Goal: Task Accomplishment & Management: Manage account settings

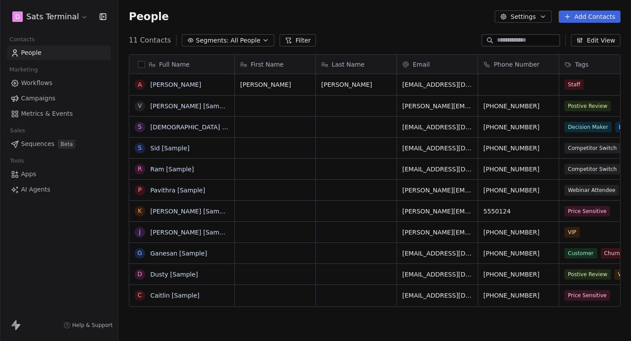
scroll to position [300, 513]
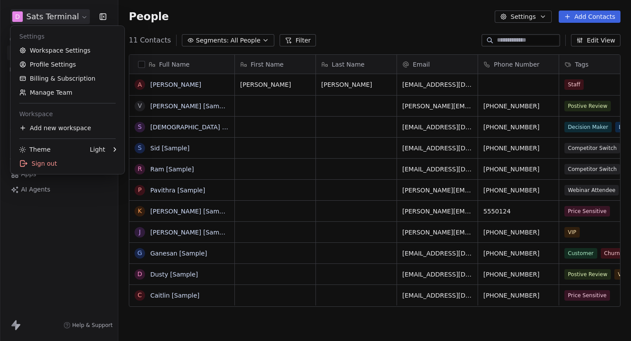
click at [77, 20] on html "D Sats Terminal Contacts People Marketing Workflows Campaigns Metrics & Events …" at bounding box center [315, 170] width 631 height 341
click at [63, 73] on link "Billing & Subscription" at bounding box center [67, 78] width 107 height 14
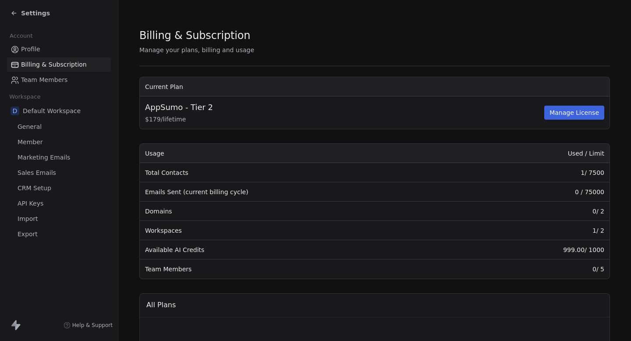
click at [43, 53] on link "Profile" at bounding box center [59, 49] width 104 height 14
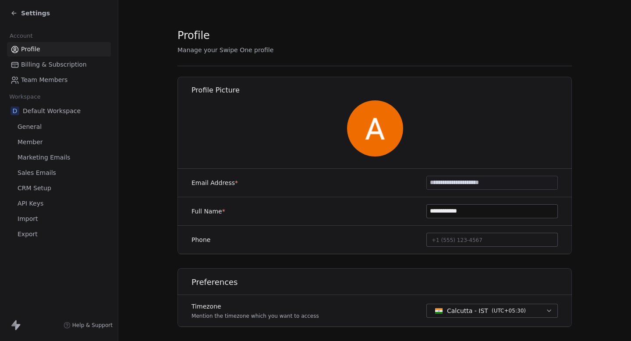
click at [37, 11] on span "Settings" at bounding box center [35, 13] width 29 height 9
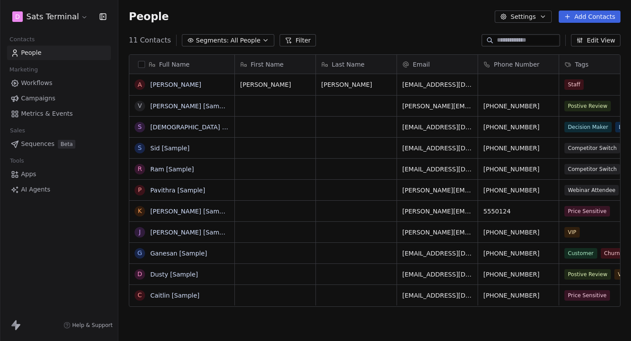
scroll to position [300, 513]
click at [54, 14] on html "D Sats Terminal Contacts People Marketing Workflows Campaigns Metrics & Events …" at bounding box center [315, 170] width 631 height 341
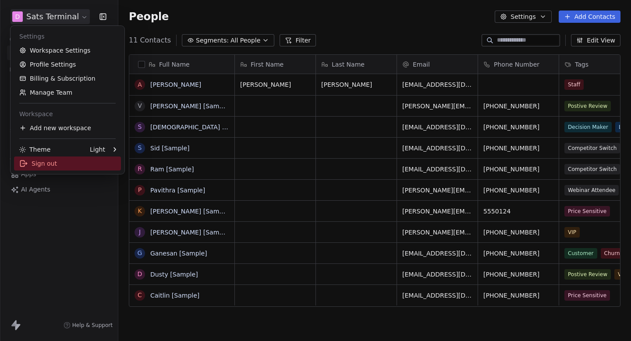
click at [53, 160] on div "Sign out" at bounding box center [67, 163] width 107 height 14
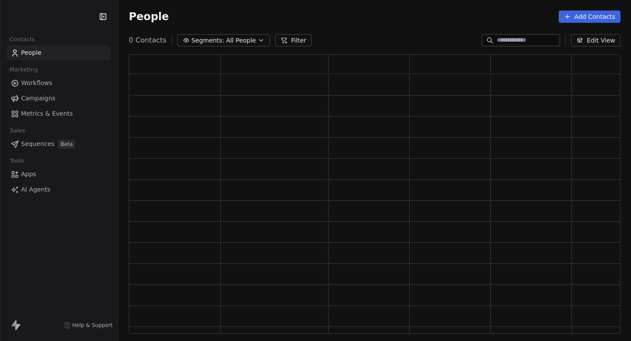
scroll to position [279, 492]
